Goal: Task Accomplishment & Management: Complete application form

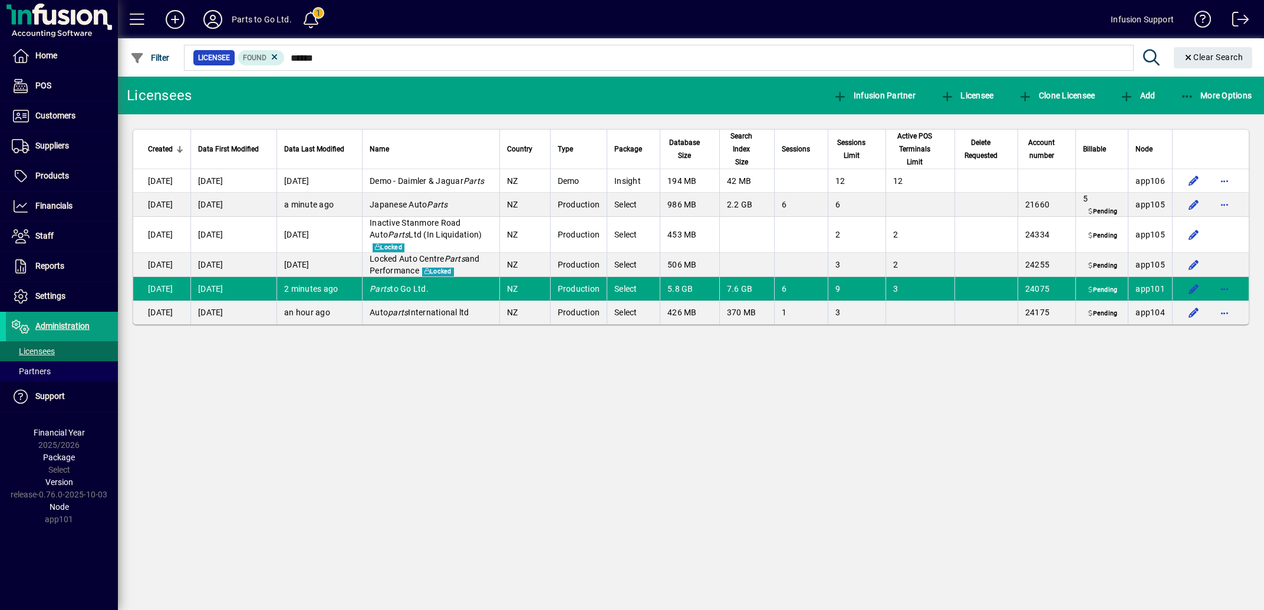
click at [50, 137] on span at bounding box center [62, 146] width 112 height 28
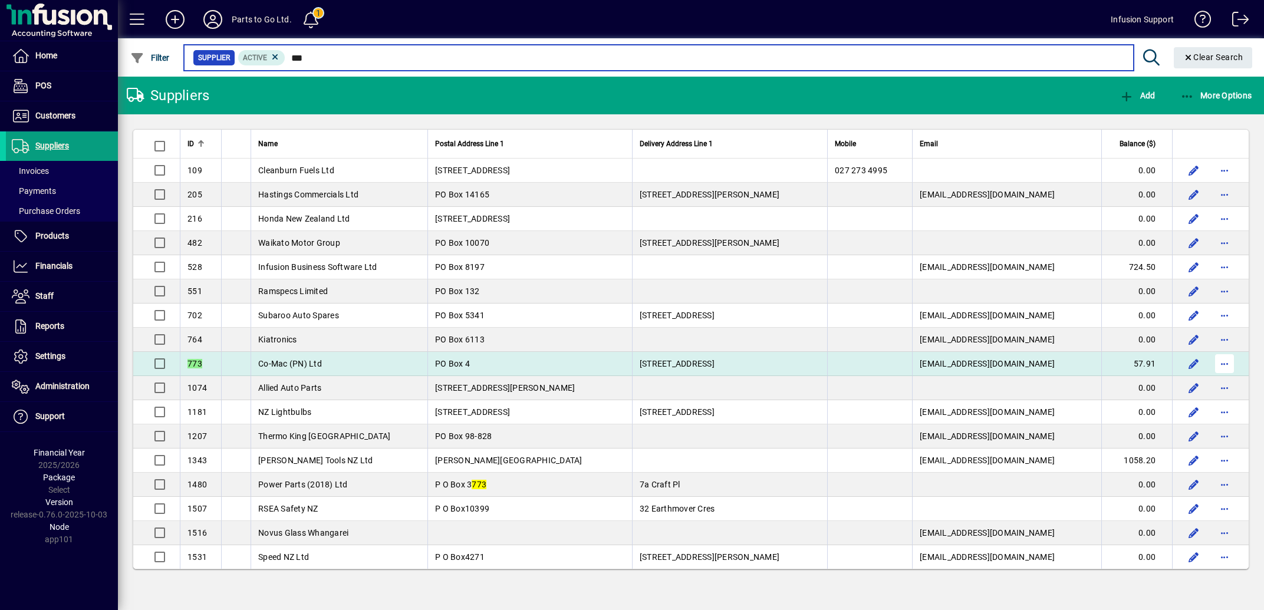
type input "***"
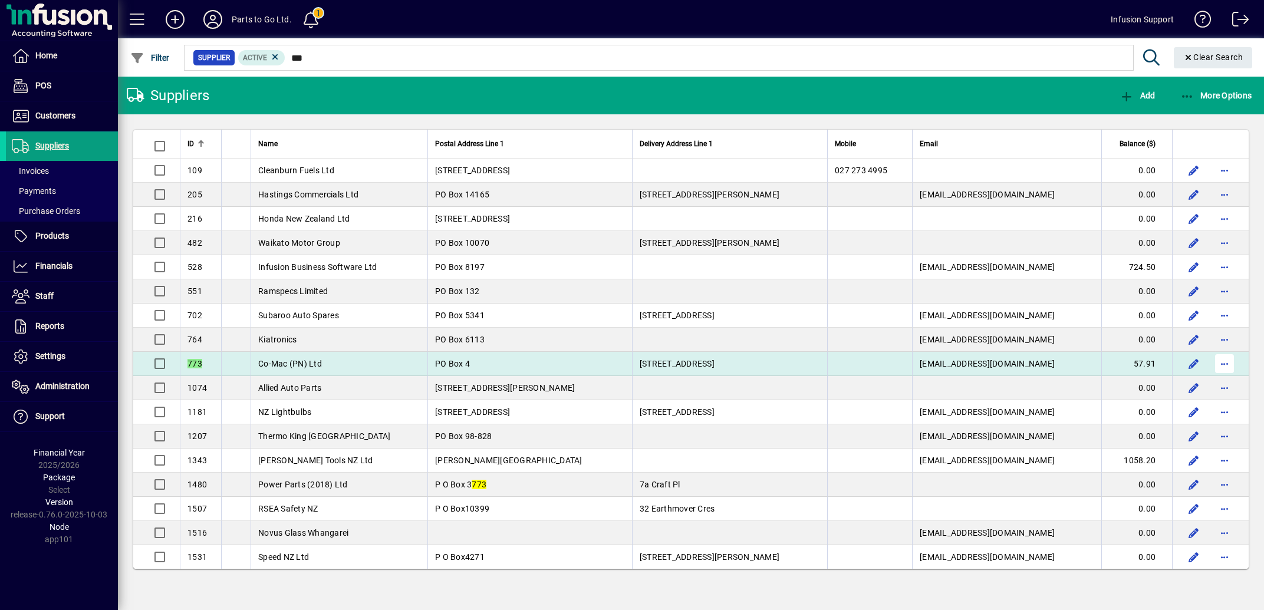
click at [1222, 367] on span "button" at bounding box center [1224, 363] width 28 height 28
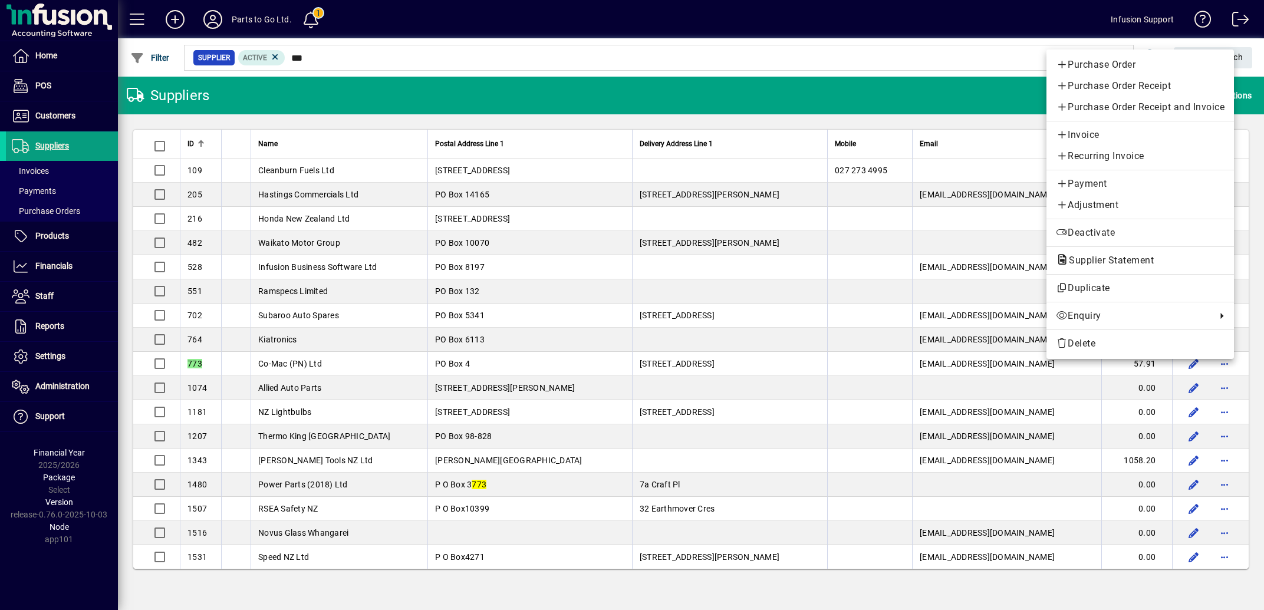
click at [1085, 180] on span "Payment" at bounding box center [1139, 184] width 169 height 14
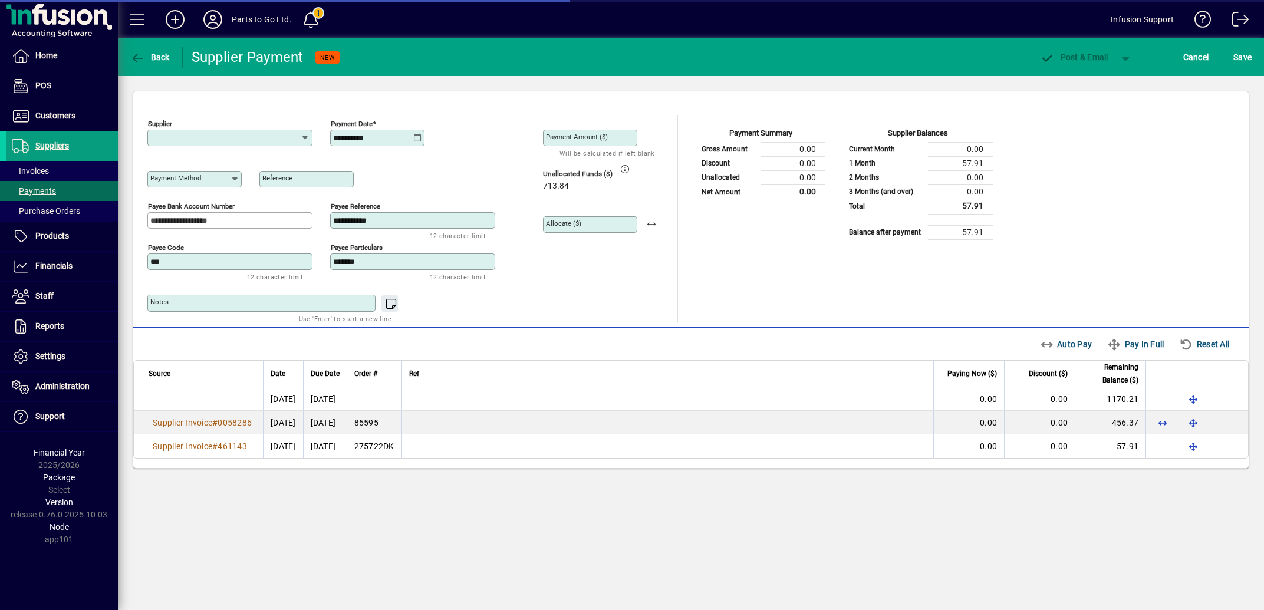
type input "**********"
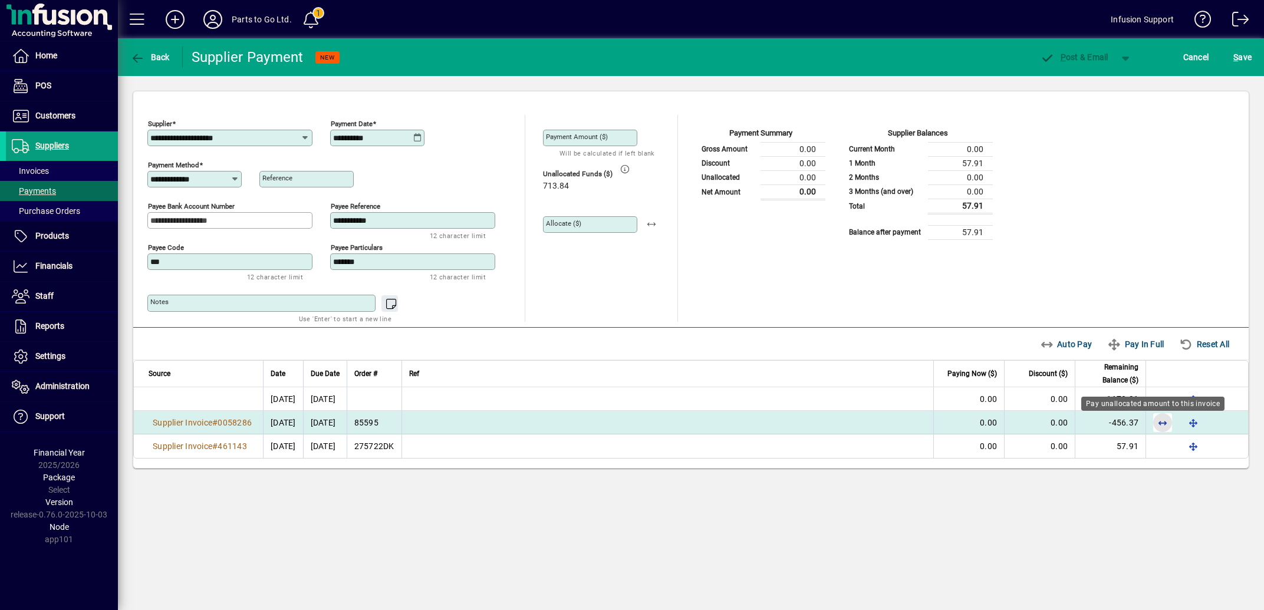
click at [1155, 427] on span "button" at bounding box center [1162, 422] width 28 height 28
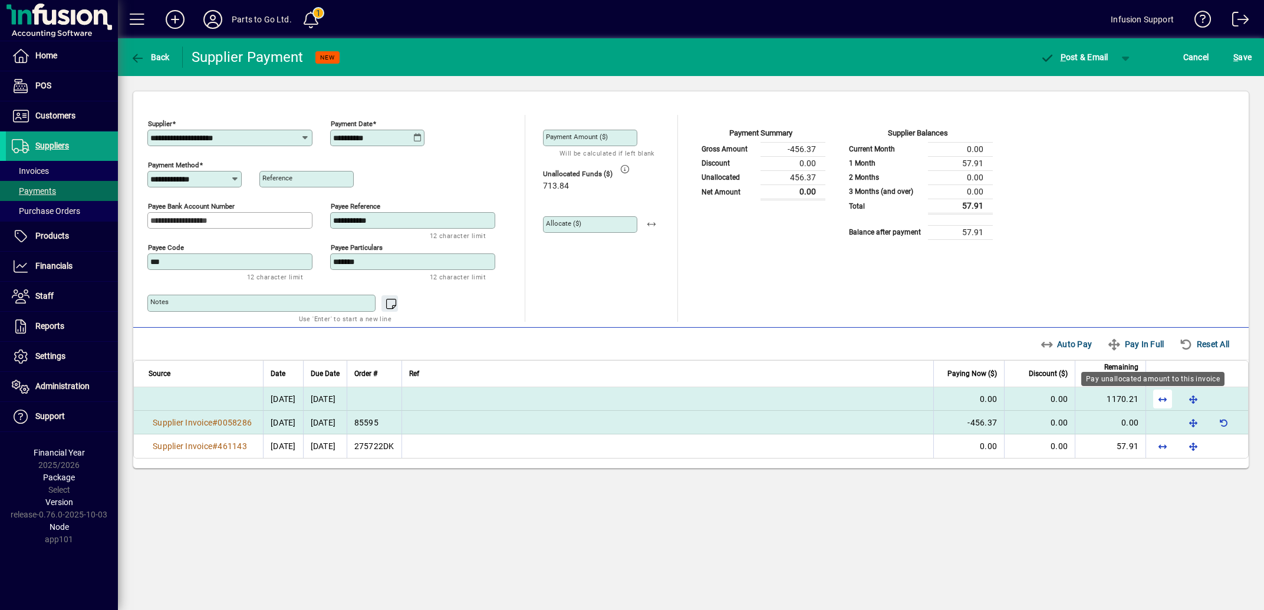
click at [1152, 402] on span "button" at bounding box center [1162, 399] width 28 height 28
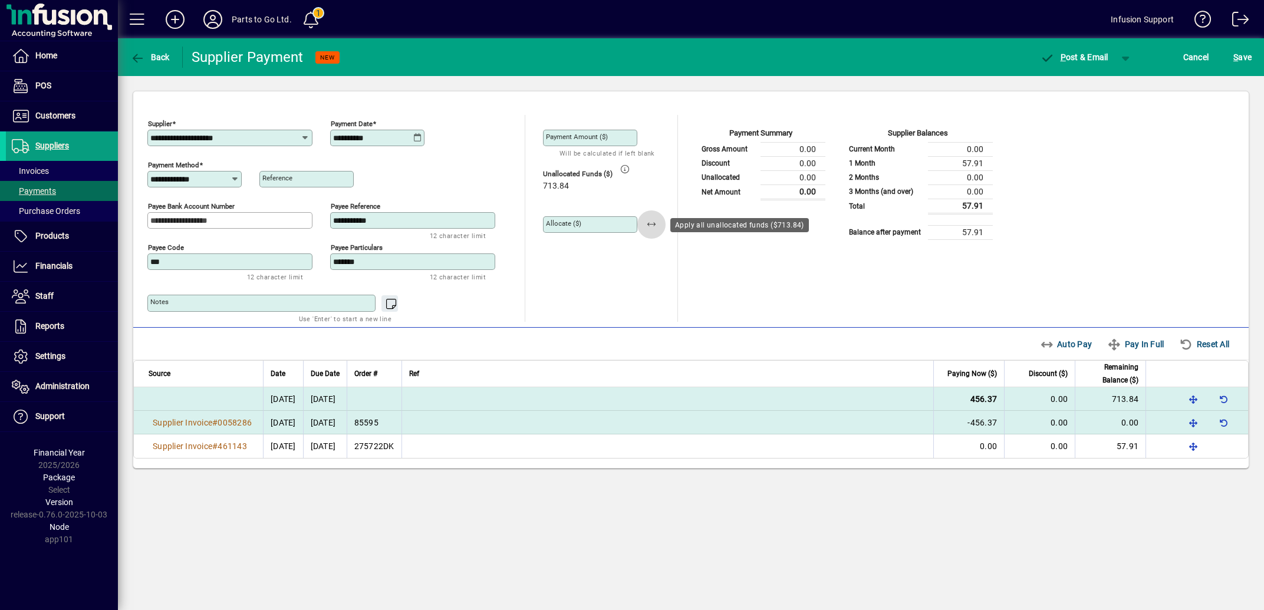
click at [655, 225] on span "button" at bounding box center [651, 224] width 28 height 28
type input "******"
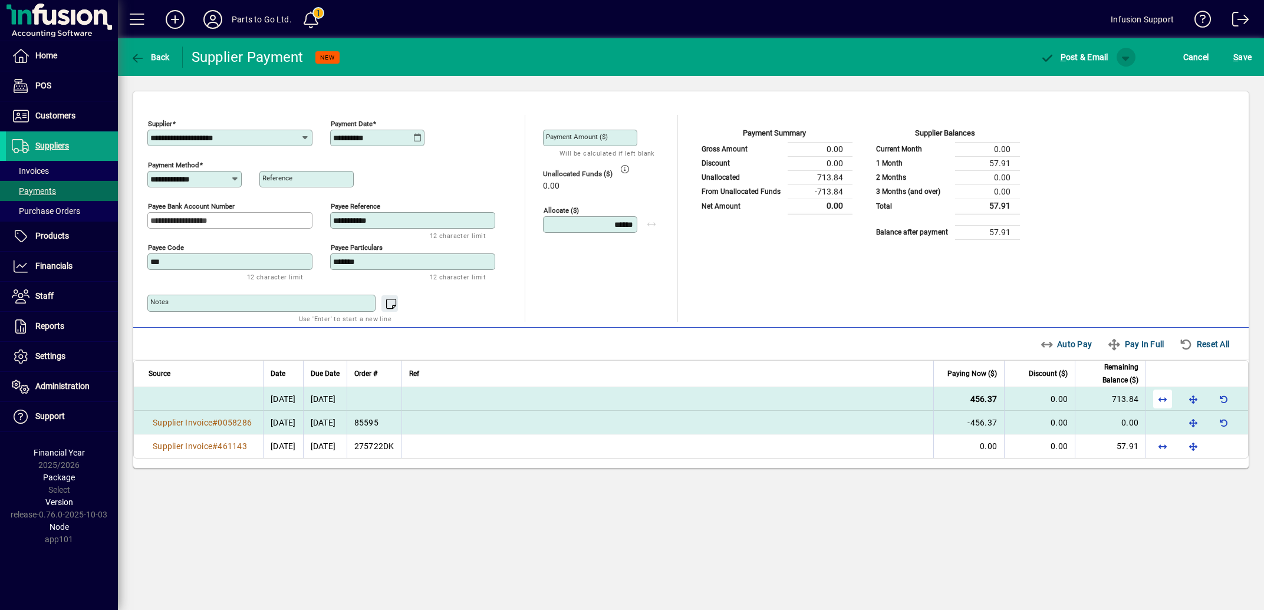
click at [1111, 56] on span "button" at bounding box center [1125, 57] width 28 height 28
click at [1084, 81] on span "P ost" at bounding box center [1074, 81] width 42 height 9
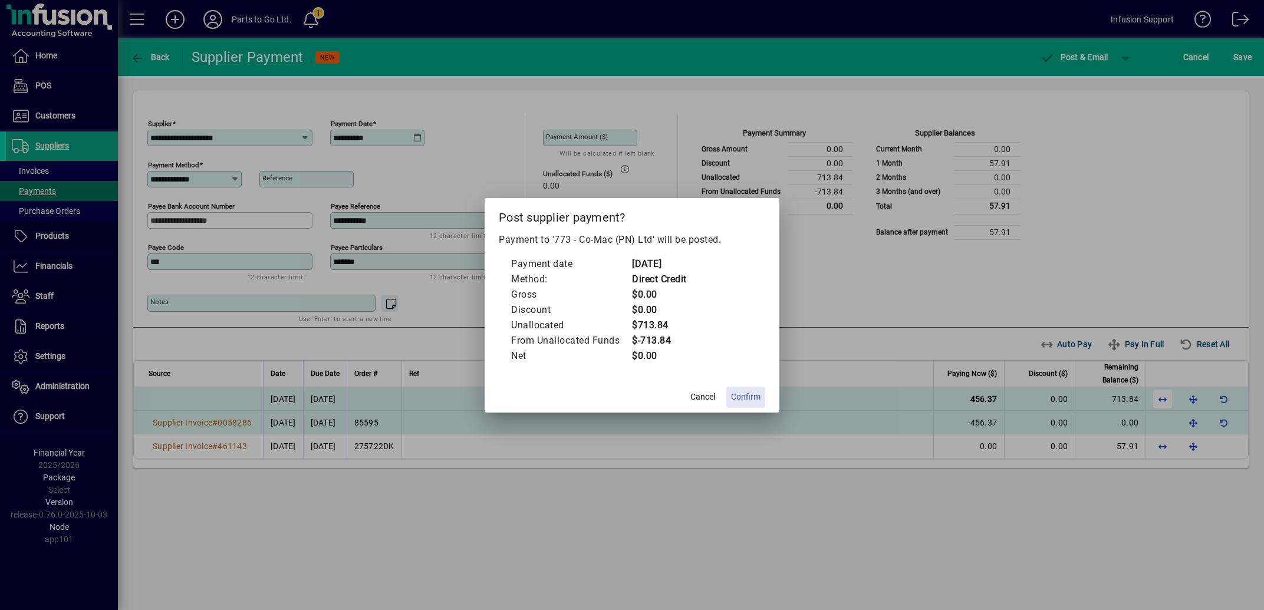
click at [743, 395] on span "Confirm" at bounding box center [745, 397] width 29 height 12
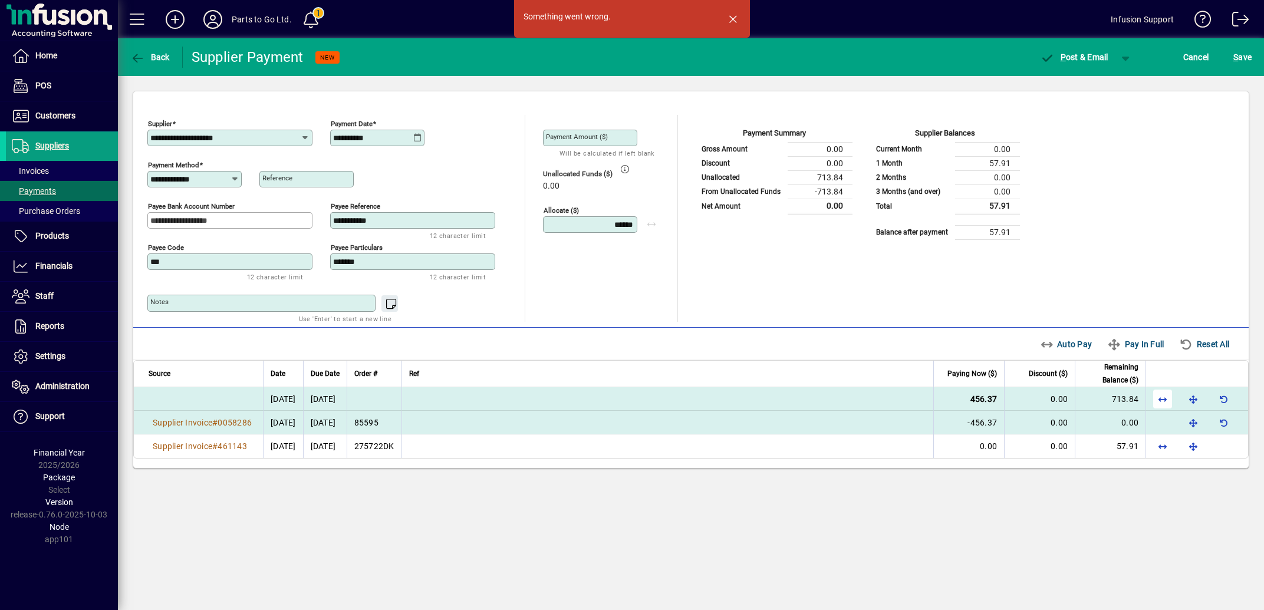
click at [933, 400] on td "456.37" at bounding box center [968, 399] width 71 height 24
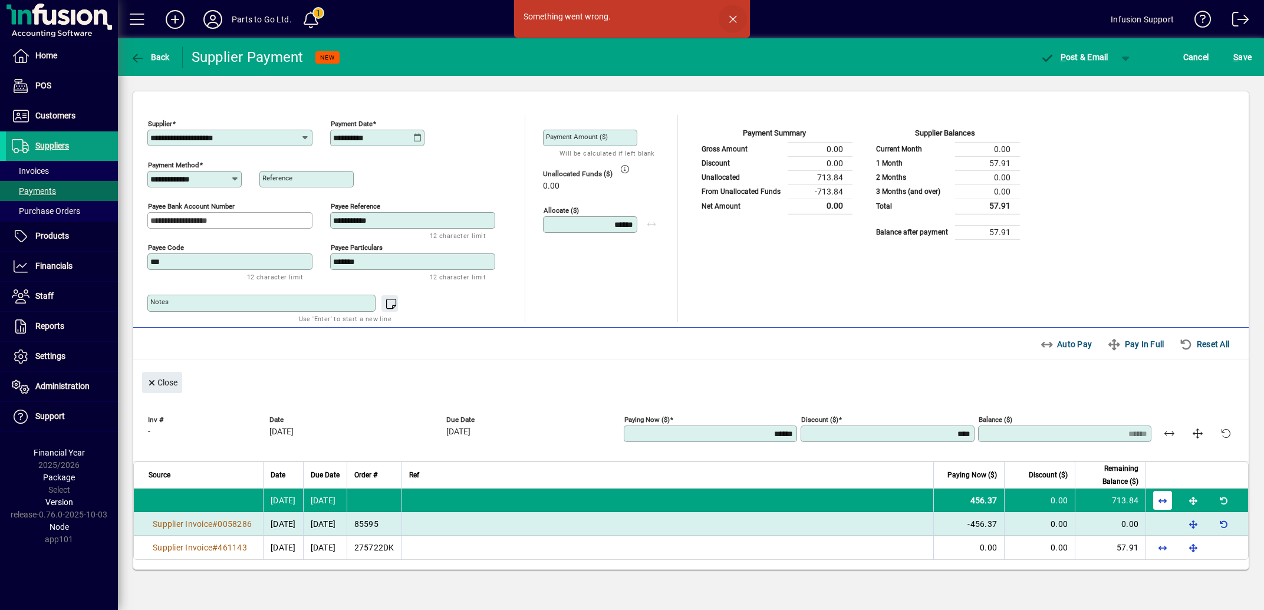
click at [731, 18] on span "button" at bounding box center [732, 19] width 28 height 28
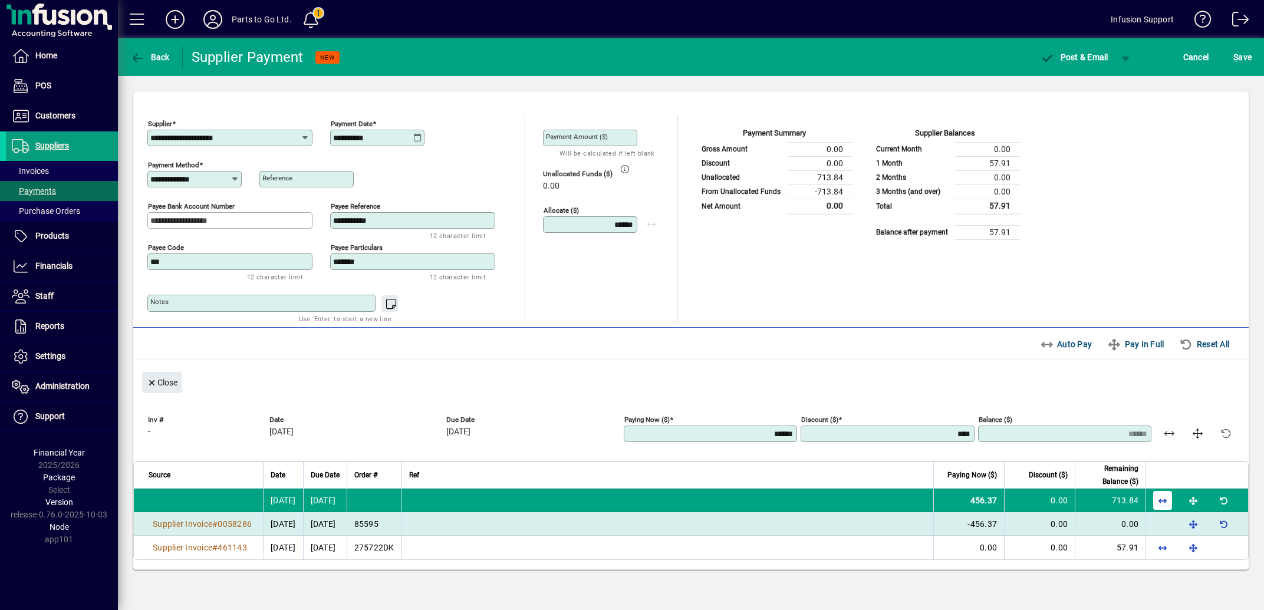
scroll to position [38, 0]
click at [1212, 510] on span "button" at bounding box center [1223, 524] width 28 height 28
click at [1113, 43] on span "button" at bounding box center [1125, 57] width 28 height 28
click at [1185, 21] on div at bounding box center [632, 305] width 1264 height 610
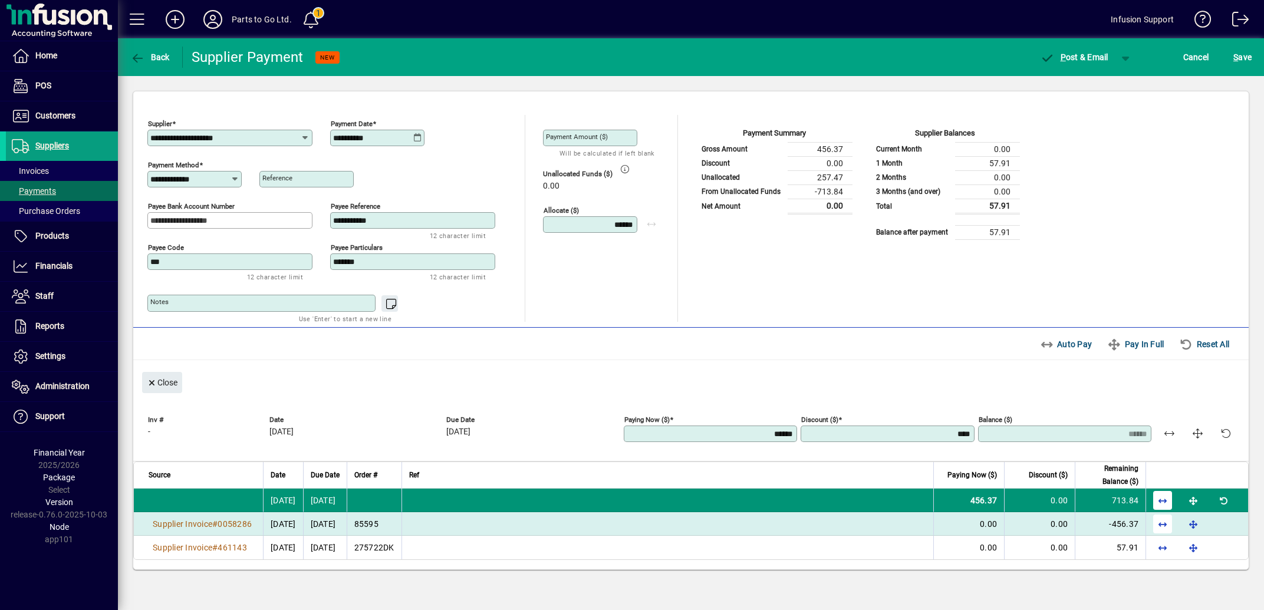
click at [463, 489] on td at bounding box center [667, 501] width 532 height 24
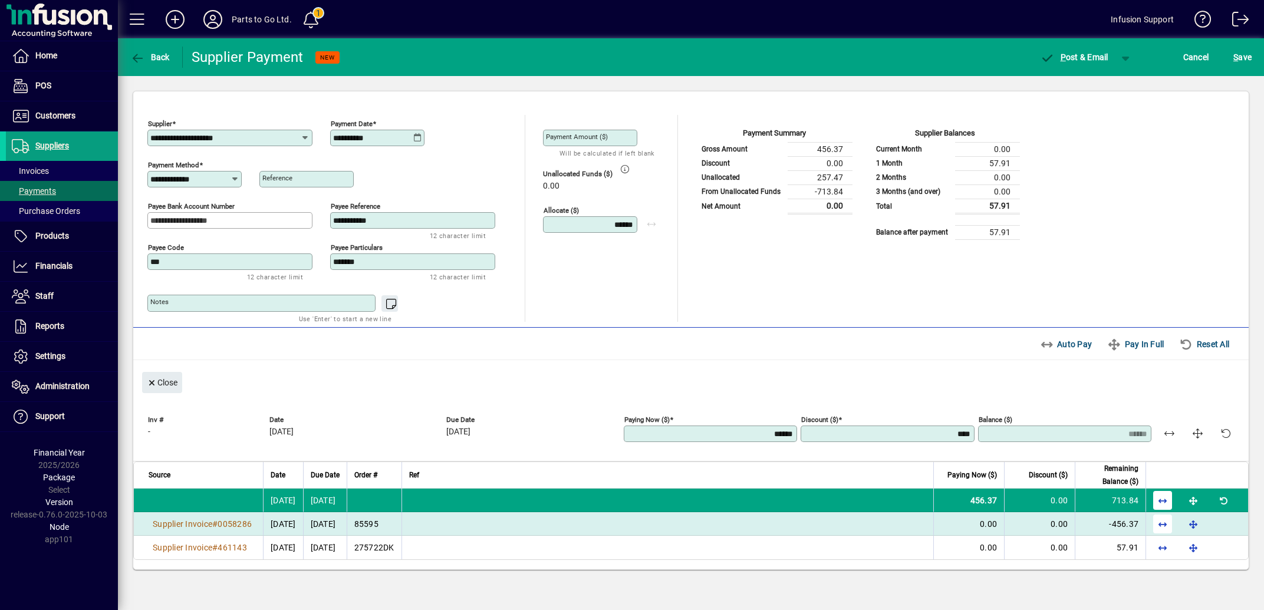
click at [204, 360] on div "Close" at bounding box center [690, 378] width 1115 height 36
click at [144, 368] on span "button" at bounding box center [162, 382] width 40 height 28
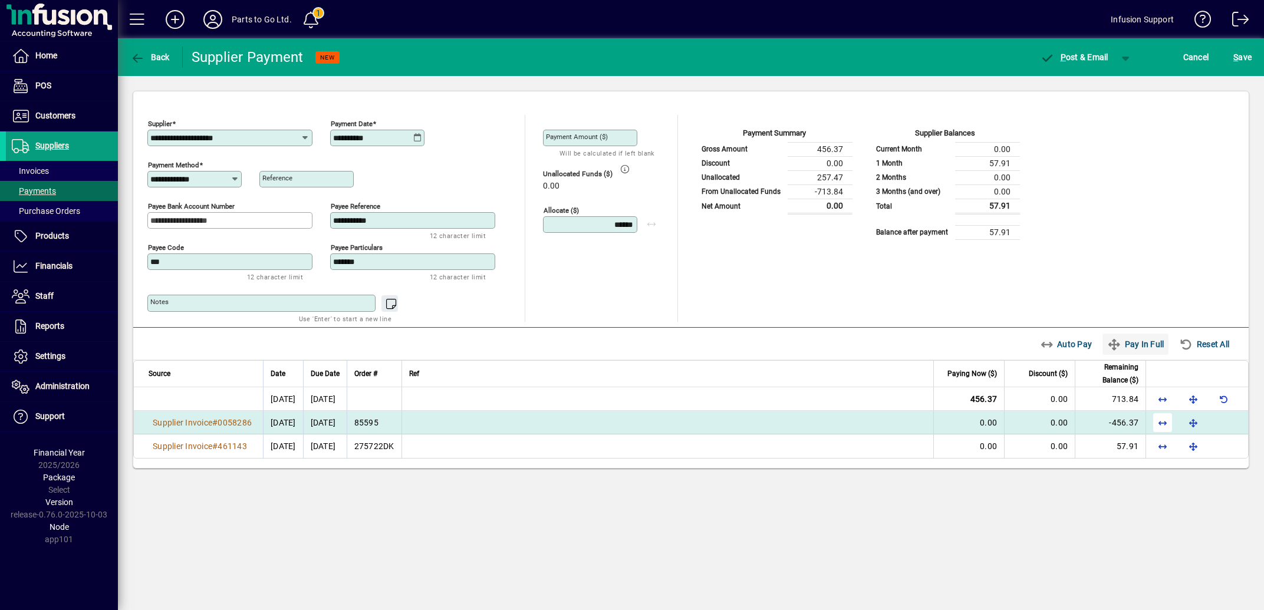
click at [1122, 335] on span "Pay In Full" at bounding box center [1135, 344] width 57 height 19
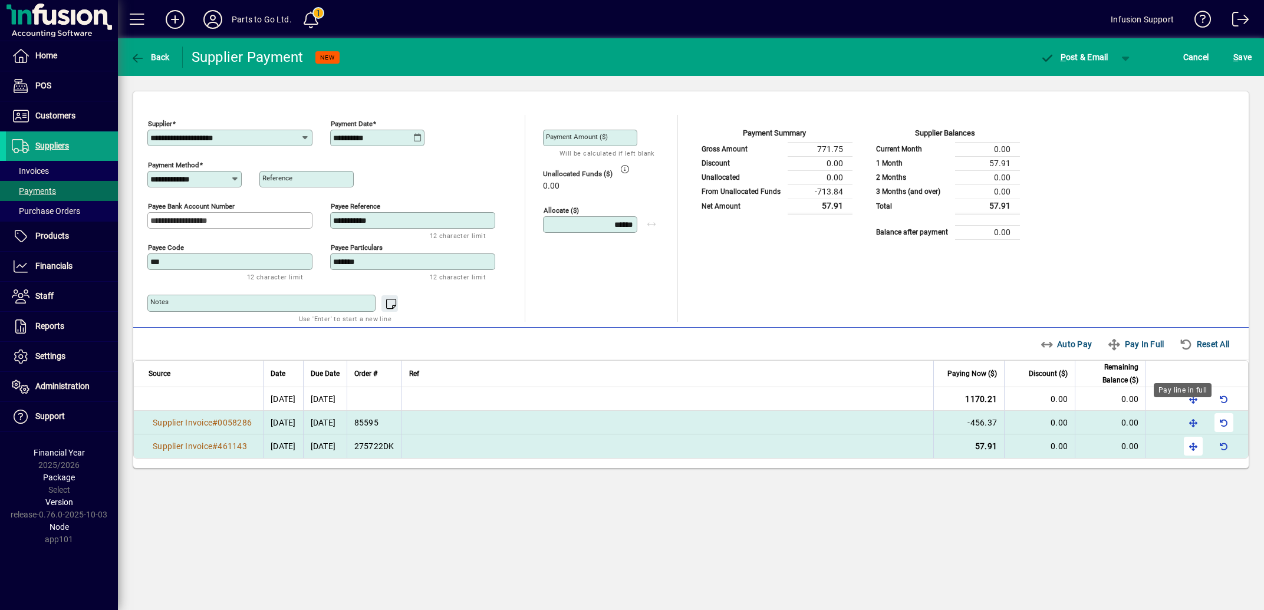
click at [1183, 432] on span "button" at bounding box center [1193, 446] width 28 height 28
click at [1210, 432] on span "button" at bounding box center [1223, 446] width 28 height 28
click at [1111, 43] on span "button" at bounding box center [1125, 57] width 28 height 28
click at [233, 141] on div at bounding box center [632, 305] width 1264 height 610
click at [233, 174] on icon at bounding box center [234, 178] width 9 height 9
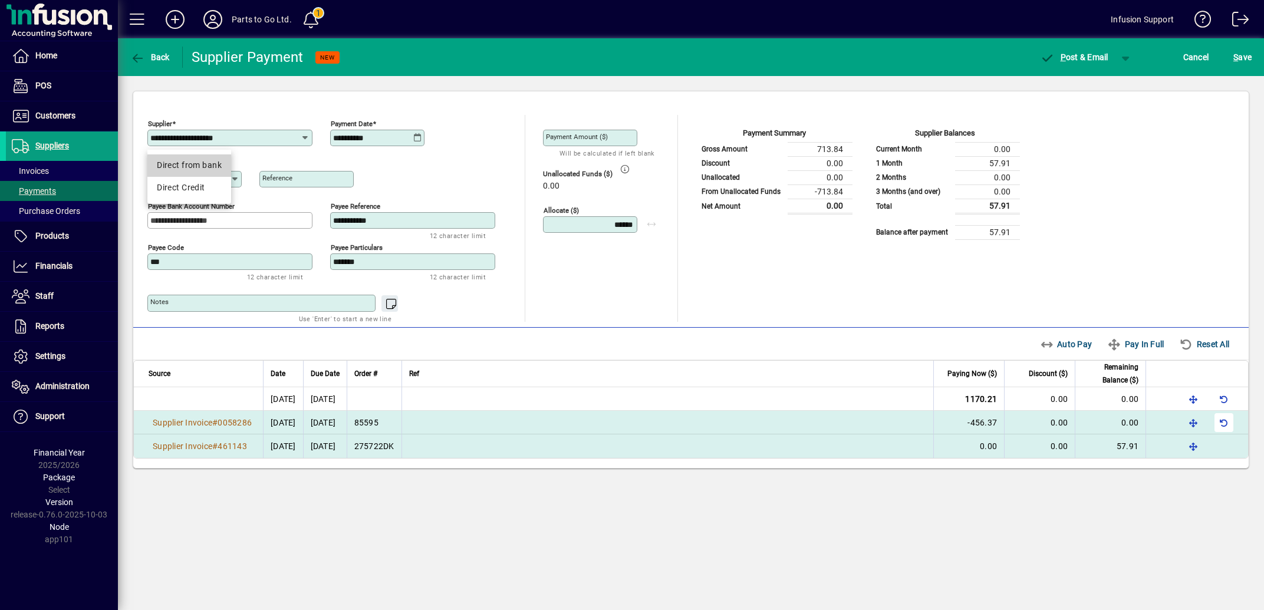
click at [204, 165] on div "Direct from bank" at bounding box center [189, 165] width 65 height 12
type input "**********"
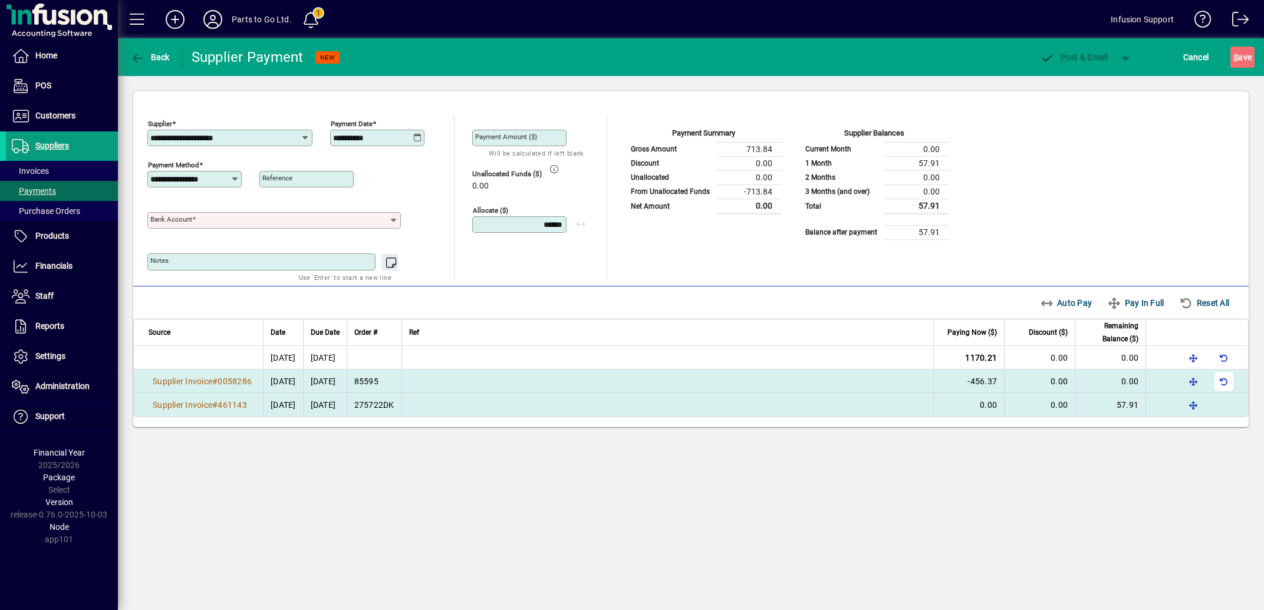
click at [385, 216] on input "Bank Account" at bounding box center [269, 220] width 238 height 9
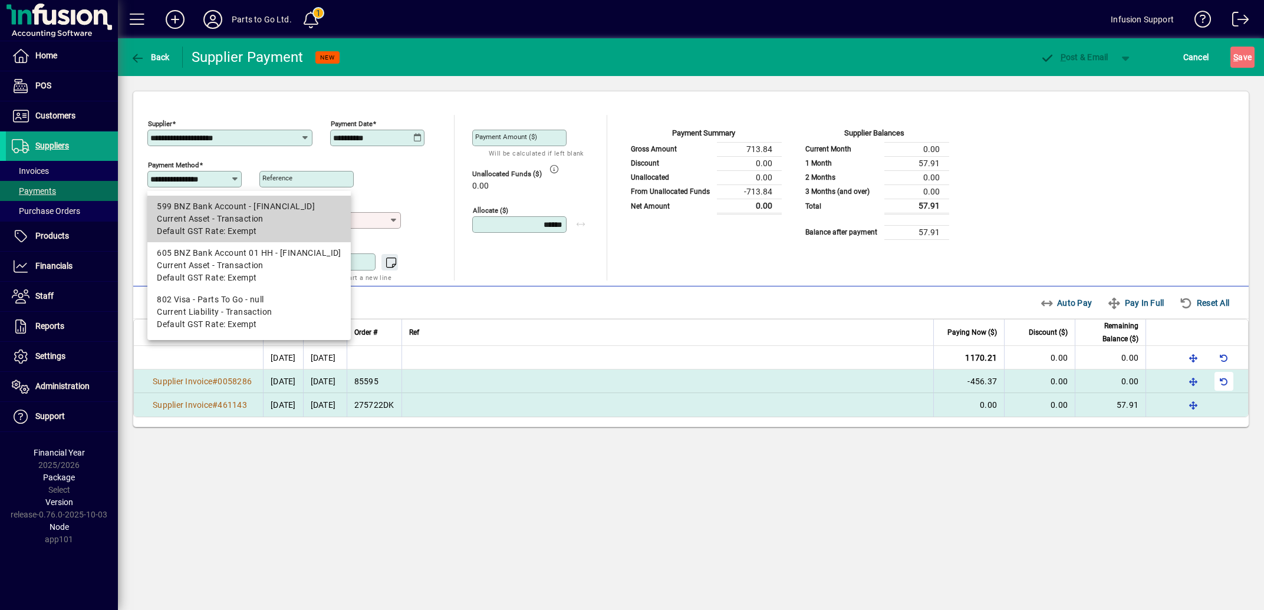
click at [281, 209] on div "599 BNZ Bank Account - [FINANCIAL_ID]" at bounding box center [249, 206] width 184 height 12
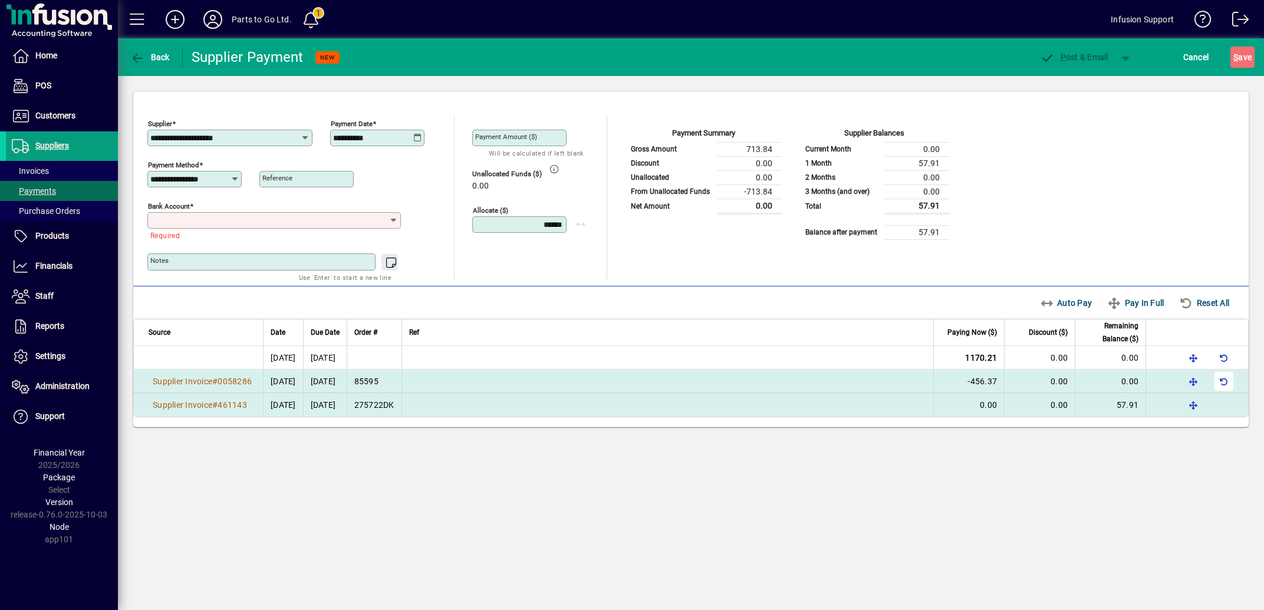
type input "**********"
click at [1111, 43] on span "button" at bounding box center [1125, 57] width 28 height 28
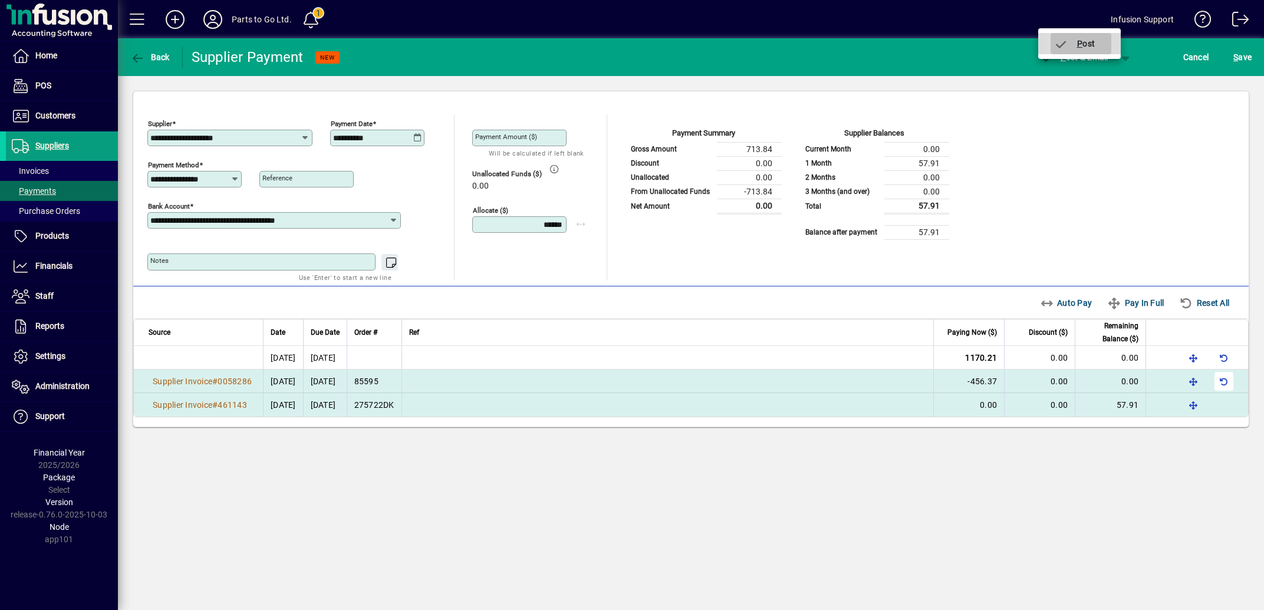
click at [1084, 44] on span "P ost" at bounding box center [1074, 43] width 42 height 9
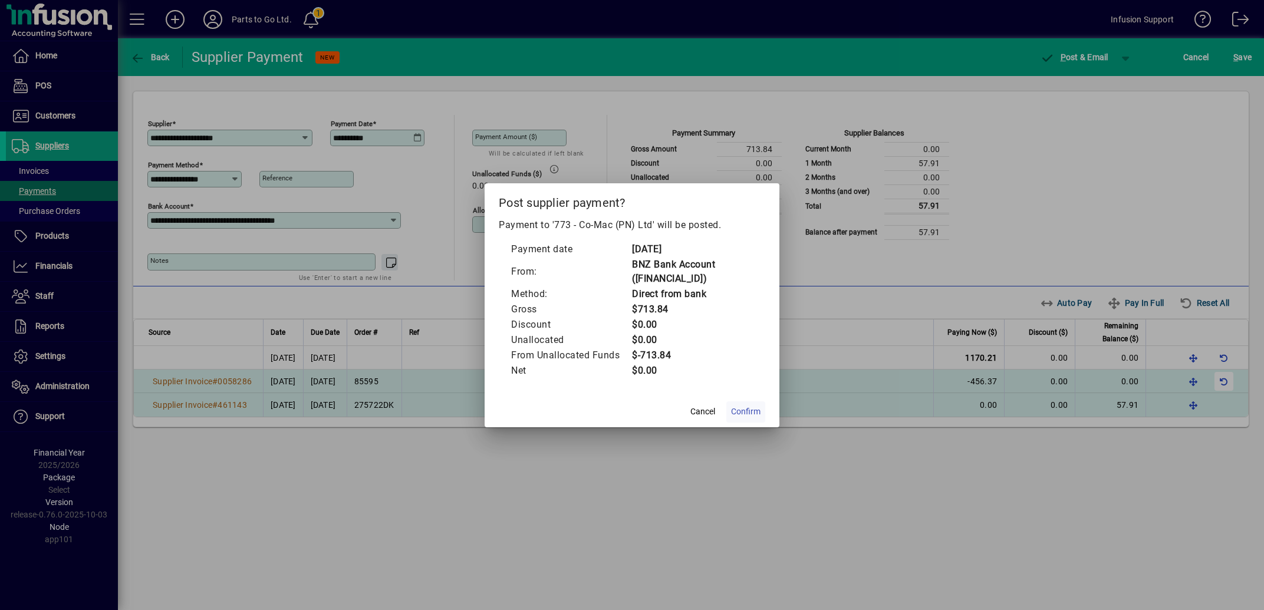
click at [741, 410] on span "Confirm" at bounding box center [745, 411] width 29 height 12
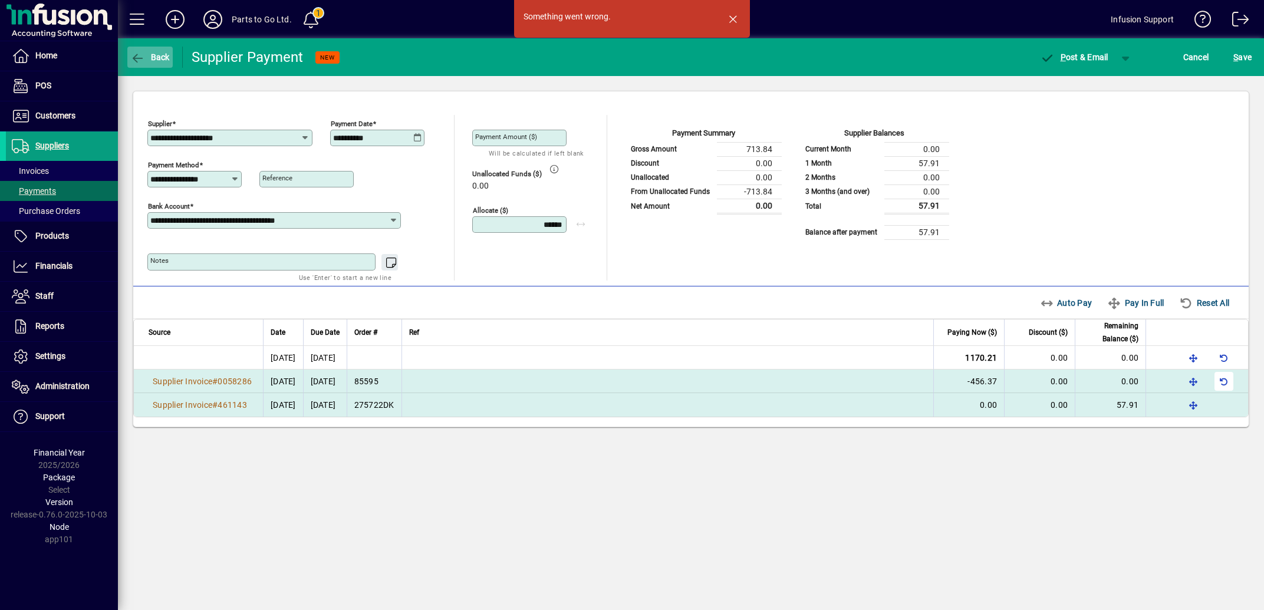
click at [141, 52] on icon "button" at bounding box center [137, 58] width 15 height 12
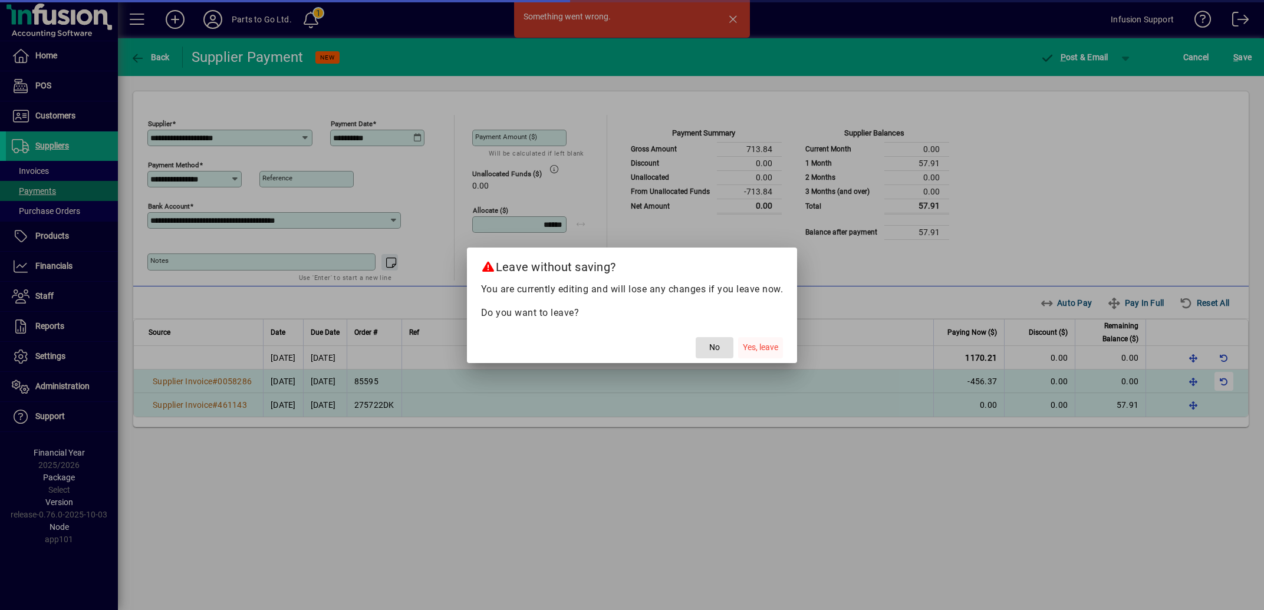
click at [755, 339] on span "button" at bounding box center [760, 348] width 45 height 28
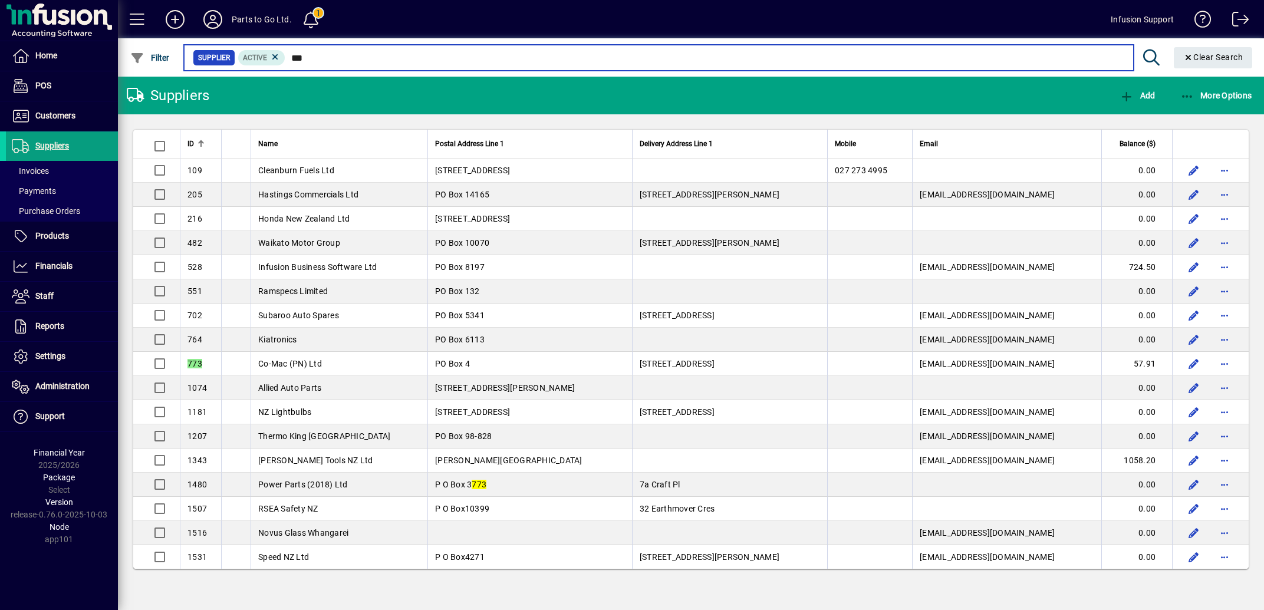
drag, startPoint x: 301, startPoint y: 53, endPoint x: 275, endPoint y: 53, distance: 25.9
click at [285, 53] on input "***" at bounding box center [704, 58] width 838 height 17
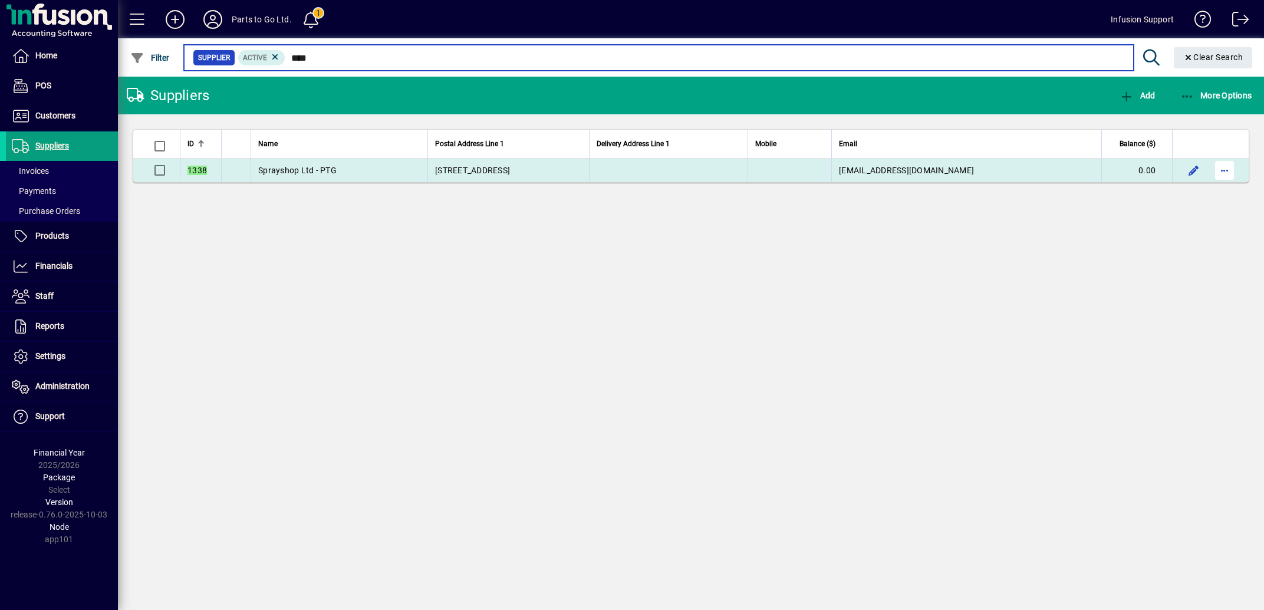
type input "****"
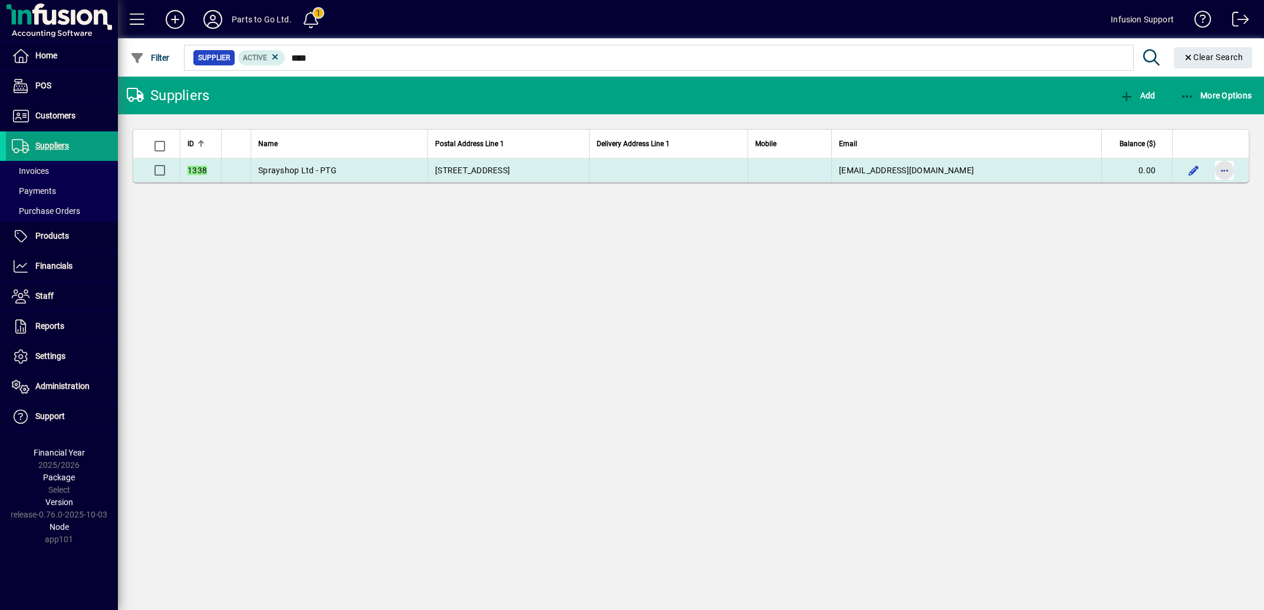
click at [1232, 168] on span "button" at bounding box center [1224, 170] width 28 height 28
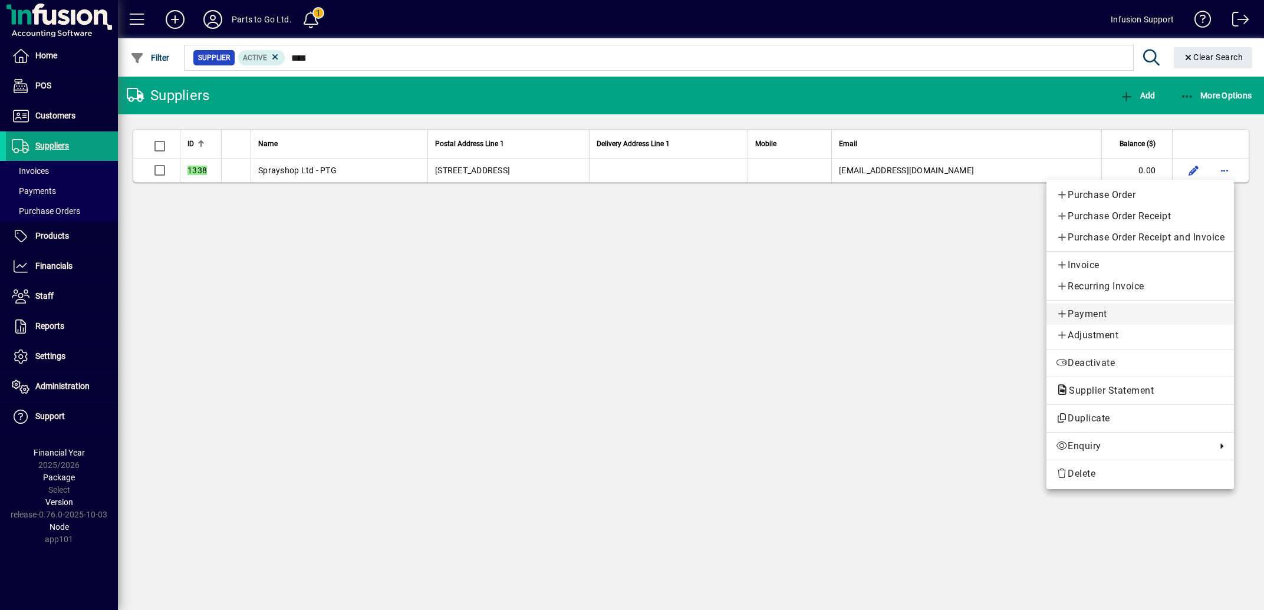
click at [1099, 311] on span "Payment" at bounding box center [1139, 314] width 169 height 14
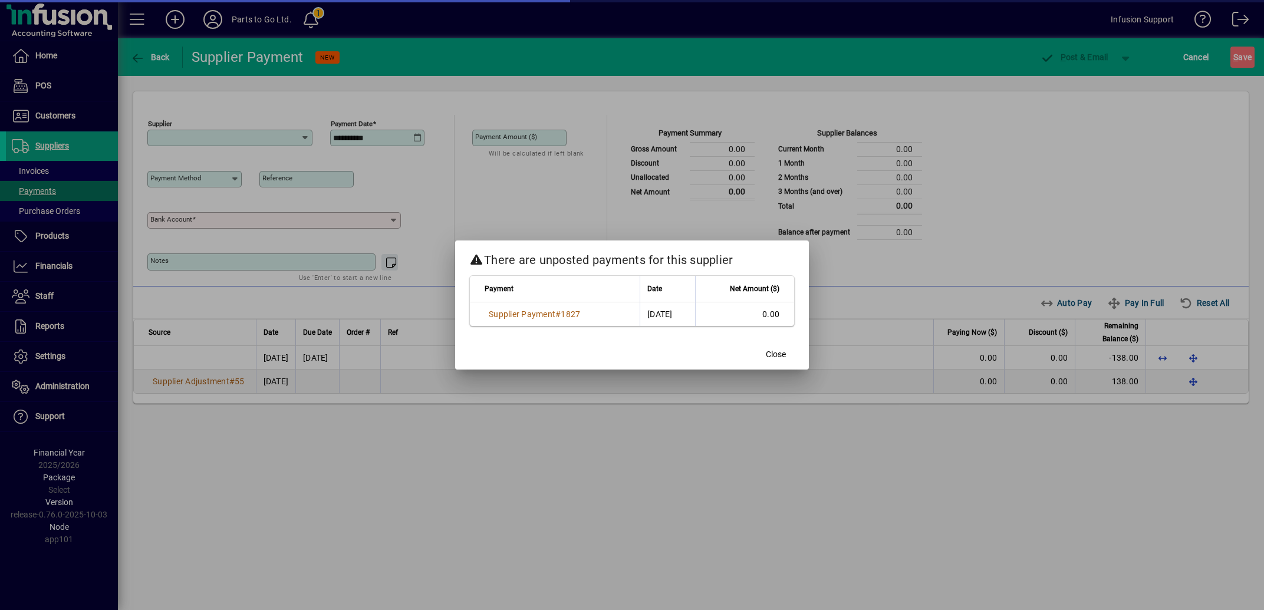
type input "**********"
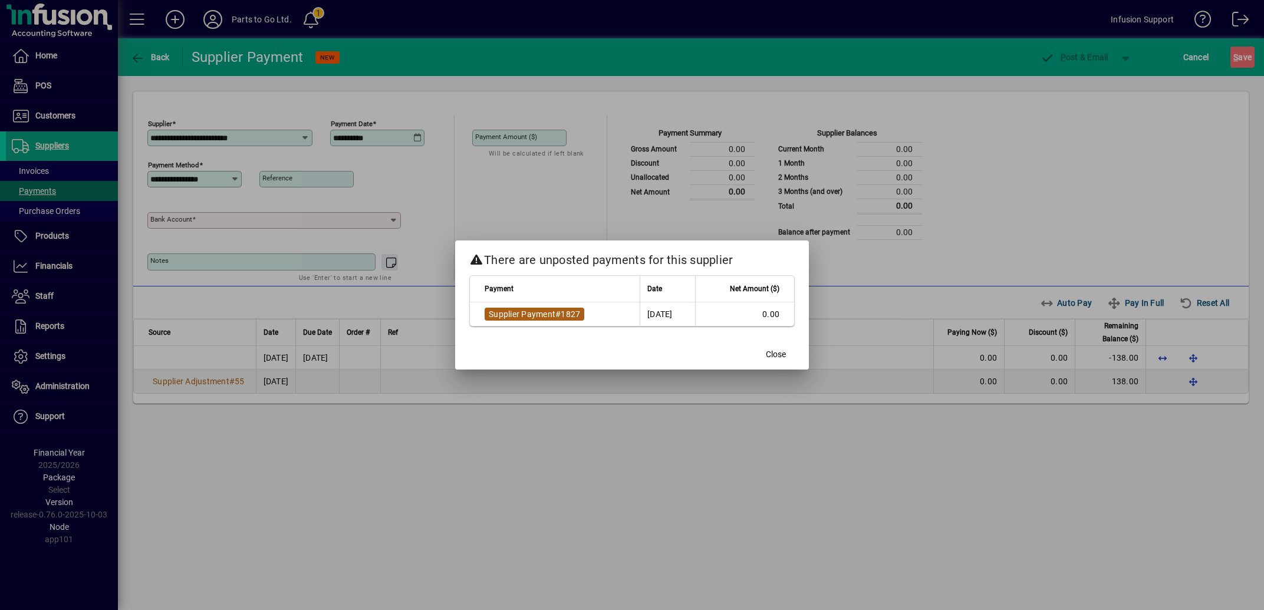
click at [527, 314] on span "Supplier Payment" at bounding box center [522, 313] width 67 height 9
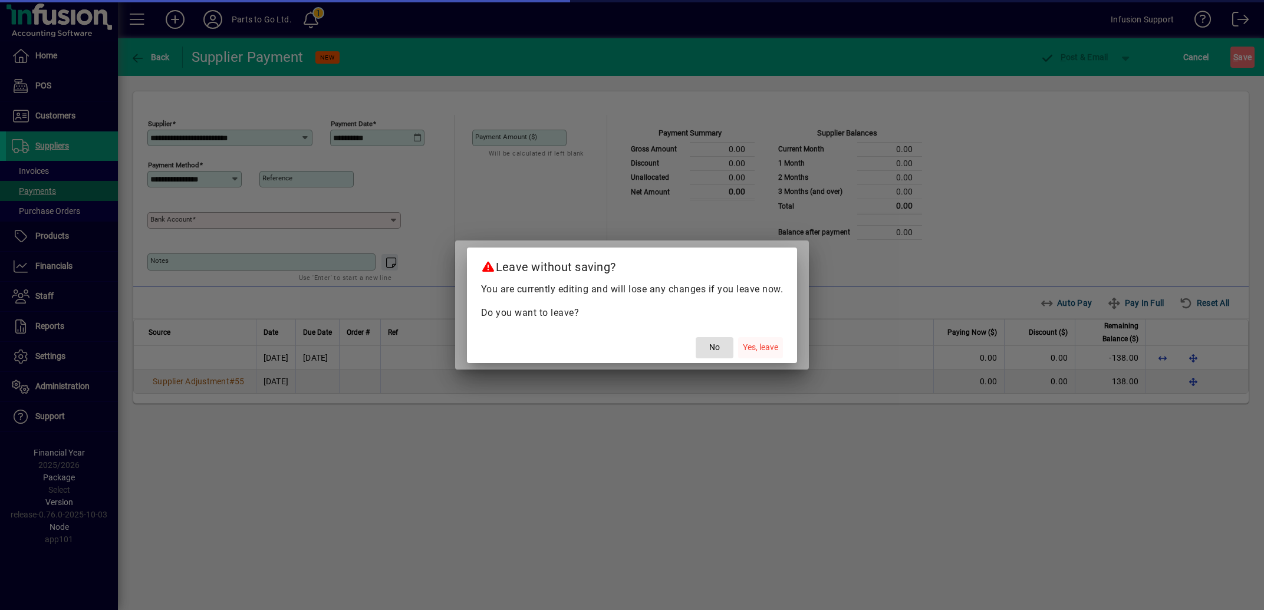
click at [763, 344] on span "Yes, leave" at bounding box center [760, 347] width 35 height 12
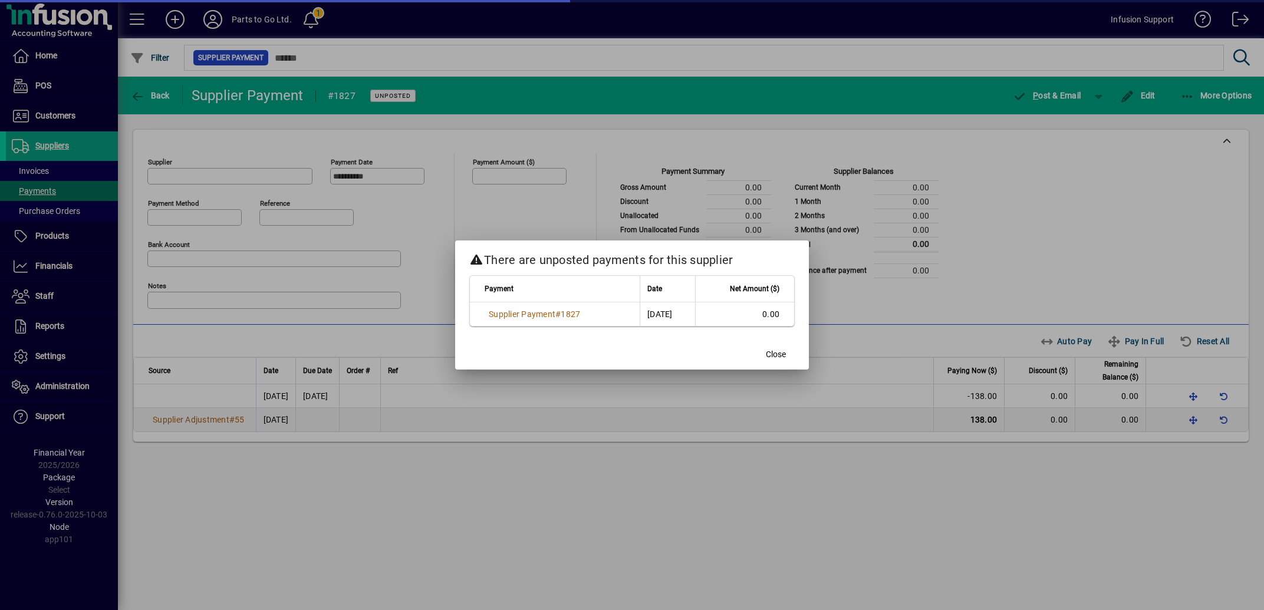
type input "**********"
click at [777, 351] on span "Close" at bounding box center [776, 354] width 20 height 12
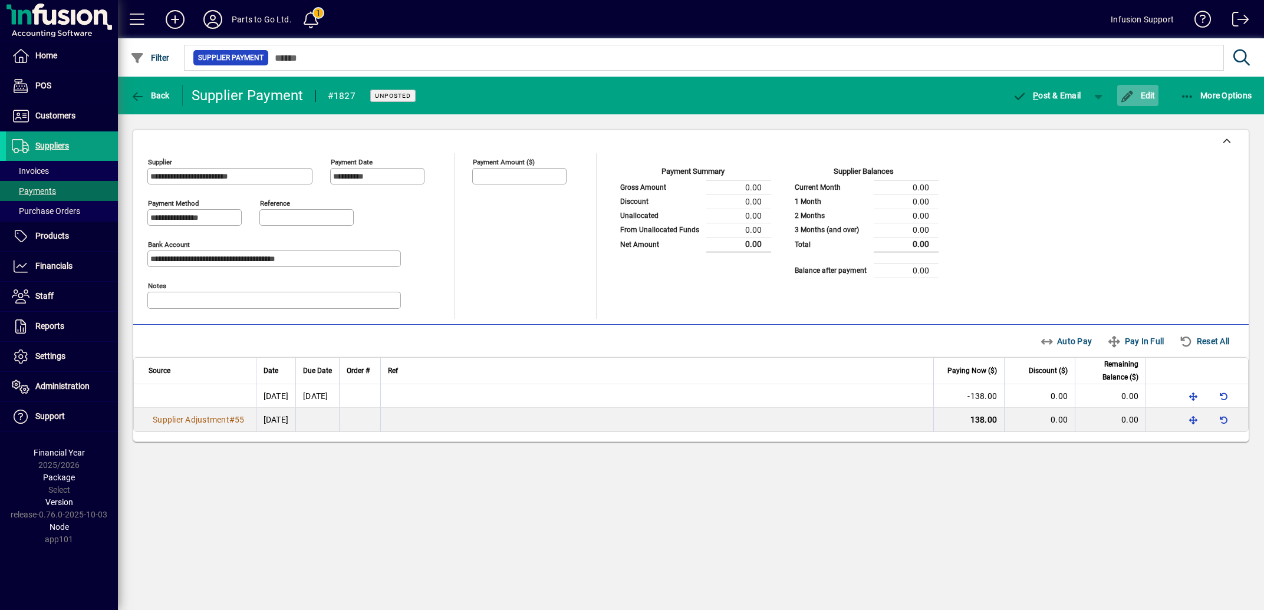
click at [1145, 90] on span "button" at bounding box center [1137, 95] width 41 height 28
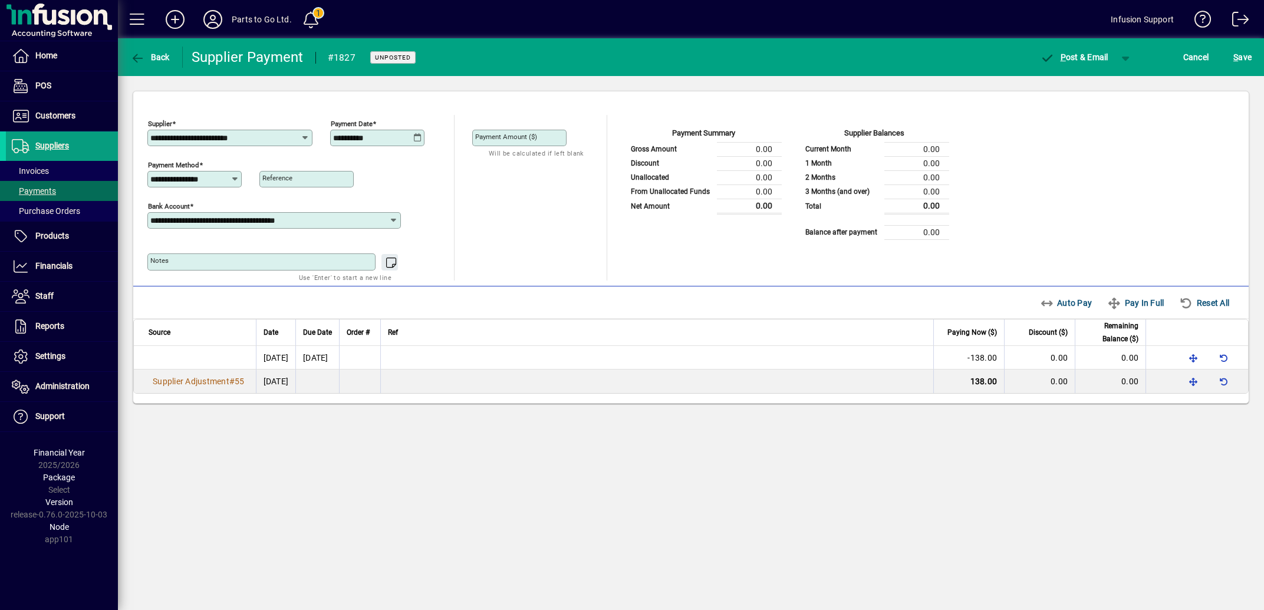
click at [418, 136] on icon at bounding box center [417, 137] width 9 height 9
click at [391, 289] on span "21" at bounding box center [393, 290] width 21 height 21
drag, startPoint x: 374, startPoint y: 137, endPoint x: 399, endPoint y: 138, distance: 24.8
click at [399, 138] on input "**********" at bounding box center [373, 137] width 80 height 9
click at [349, 137] on input "**********" at bounding box center [373, 137] width 80 height 9
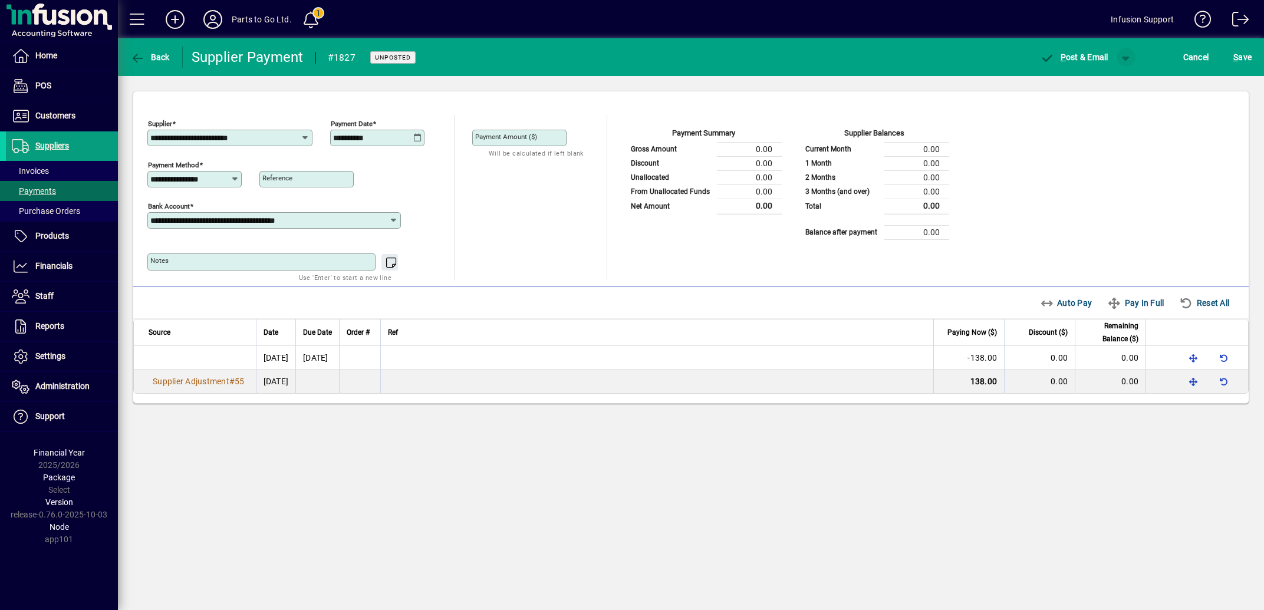
type input "**********"
click at [1111, 52] on span "button" at bounding box center [1125, 57] width 28 height 28
click at [1078, 80] on span "P" at bounding box center [1079, 81] width 6 height 9
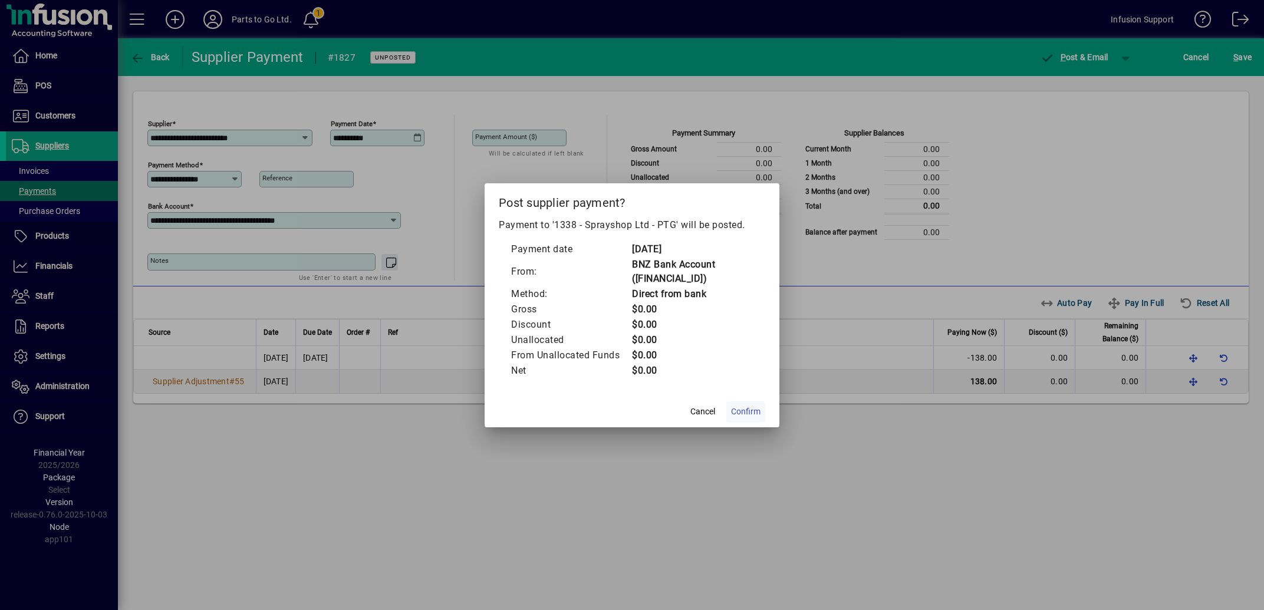
click at [750, 411] on span "Confirm" at bounding box center [745, 411] width 29 height 12
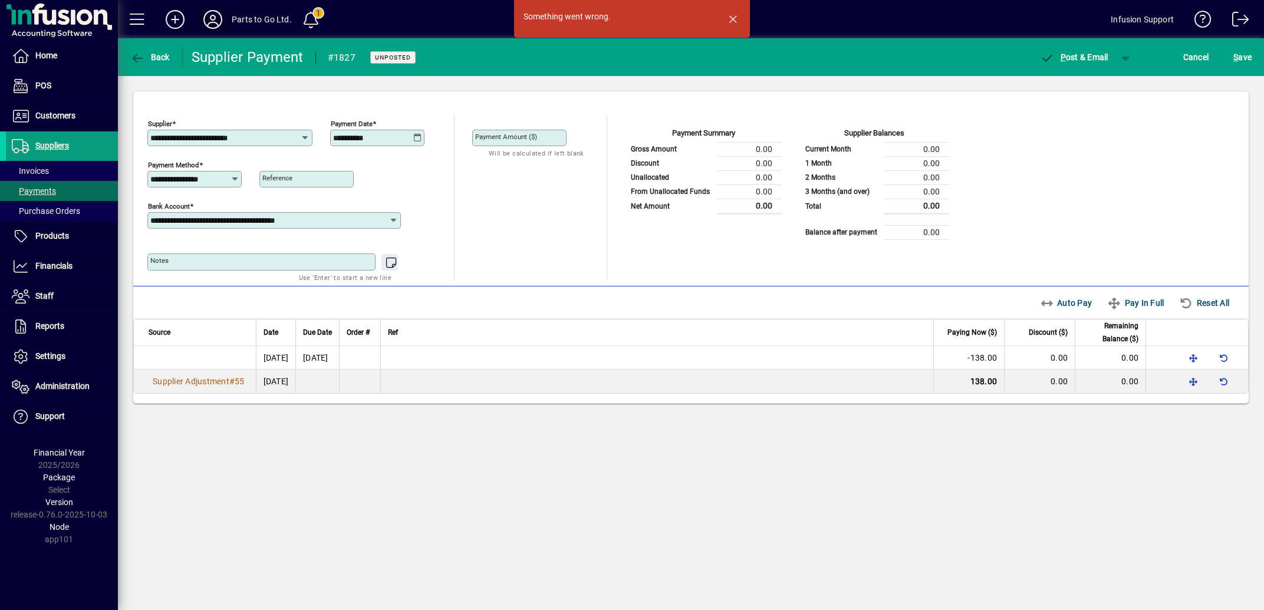
click at [222, 18] on icon at bounding box center [213, 19] width 24 height 19
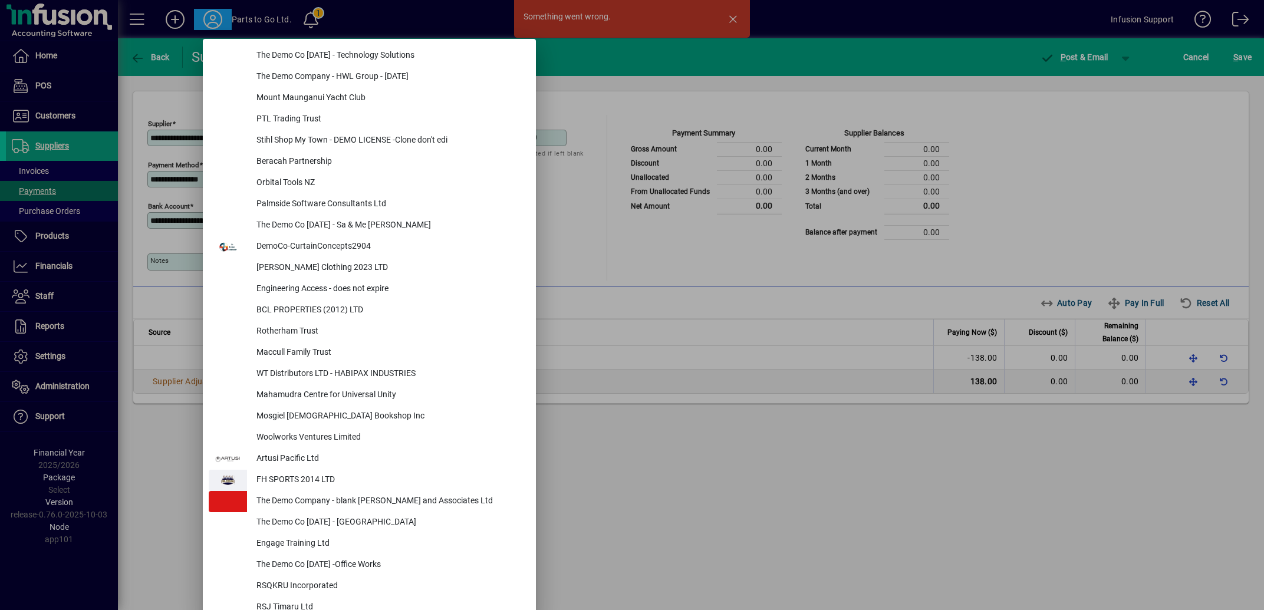
scroll to position [4538, 0]
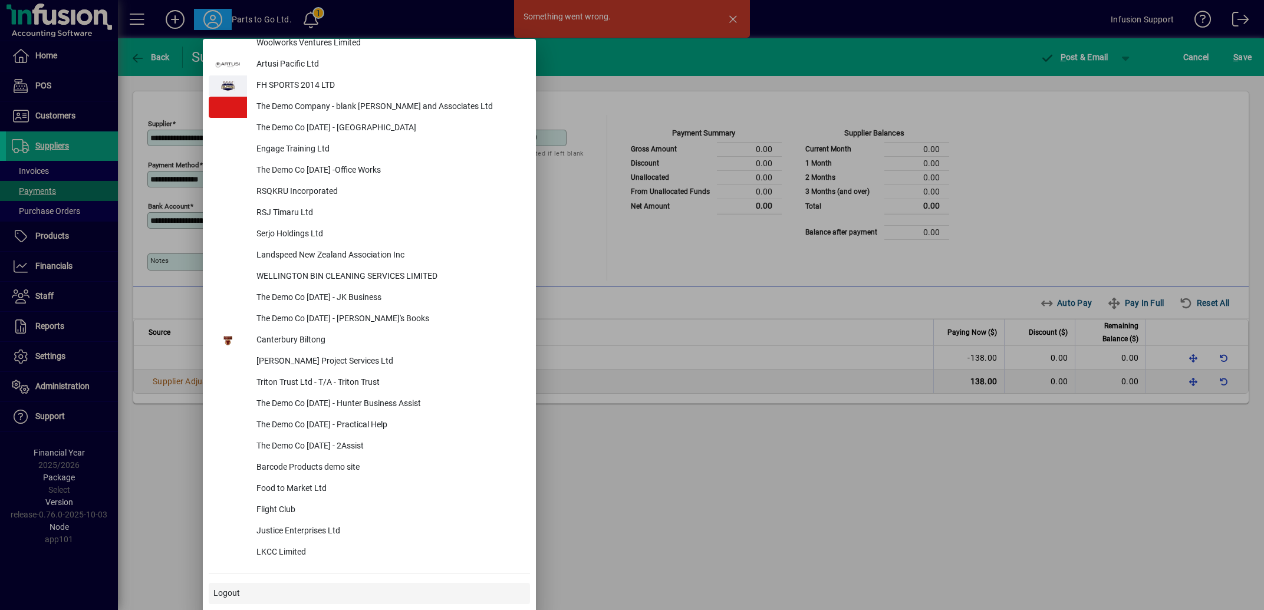
click at [222, 595] on span "Logout" at bounding box center [226, 593] width 27 height 12
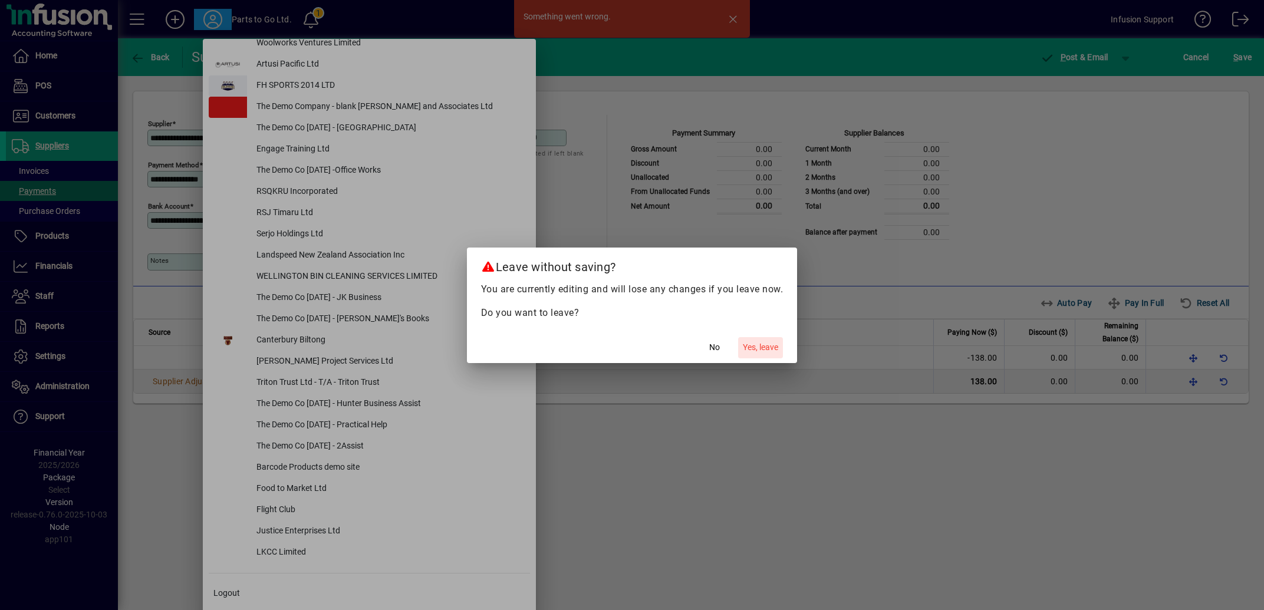
click at [774, 345] on span "Yes, leave" at bounding box center [760, 347] width 35 height 12
